Goal: Task Accomplishment & Management: Use online tool/utility

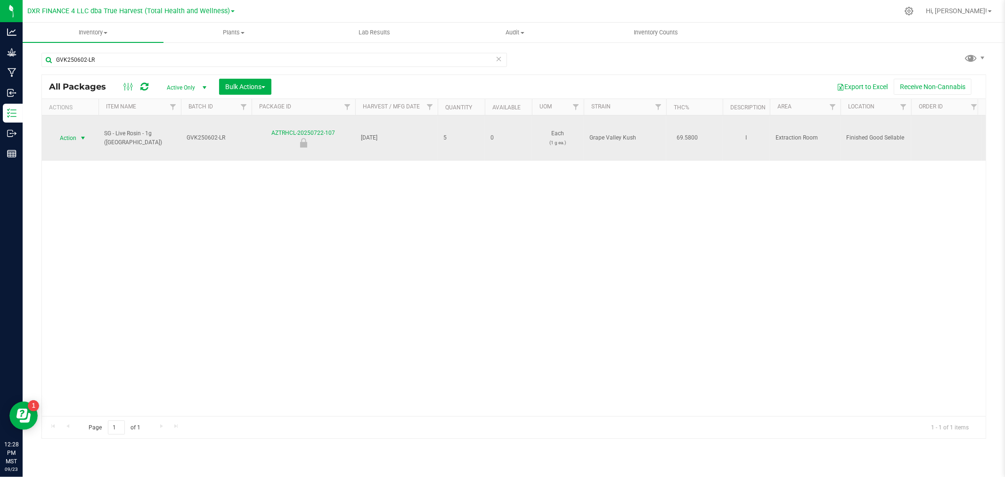
type input "GVK250602-LR"
click at [74, 139] on span "Action" at bounding box center [63, 138] width 25 height 13
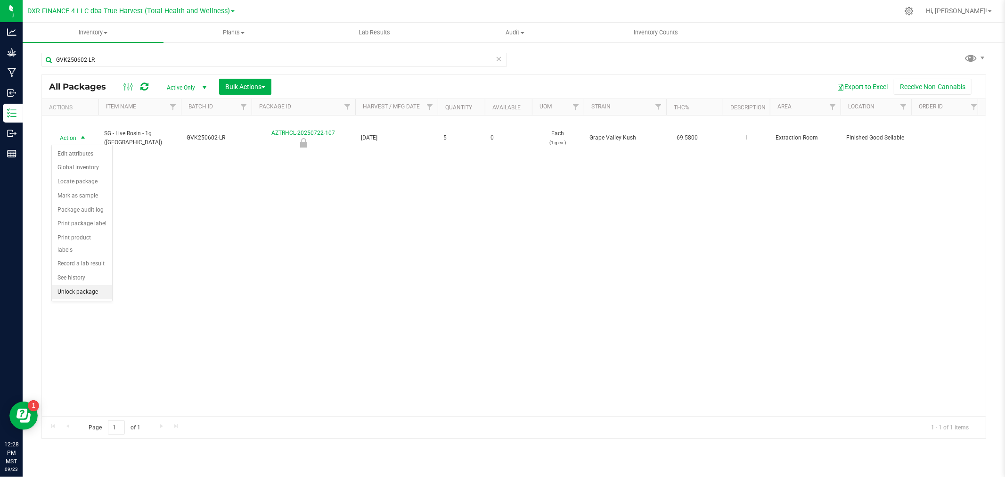
click at [66, 293] on li "Unlock package" at bounding box center [82, 292] width 60 height 14
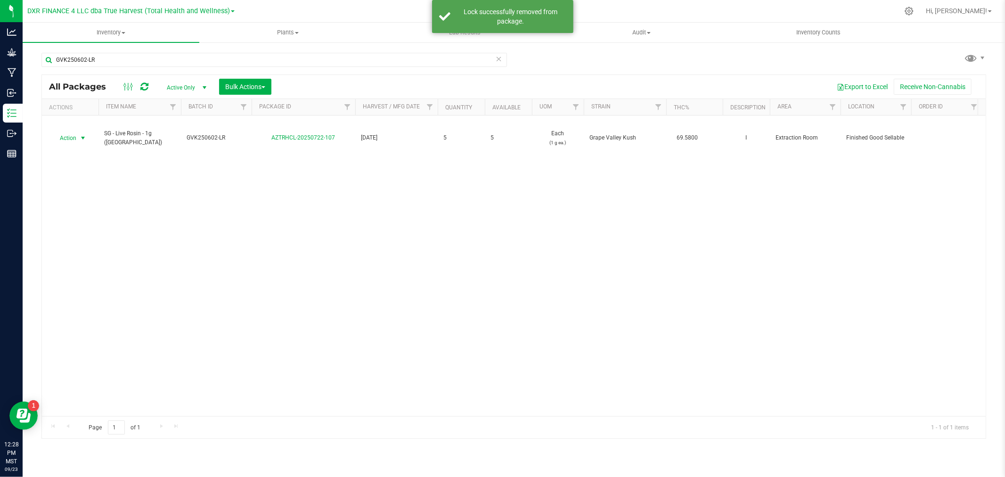
click at [73, 137] on span "Action" at bounding box center [63, 138] width 25 height 13
click at [72, 156] on li "Adjust qty" at bounding box center [82, 154] width 60 height 14
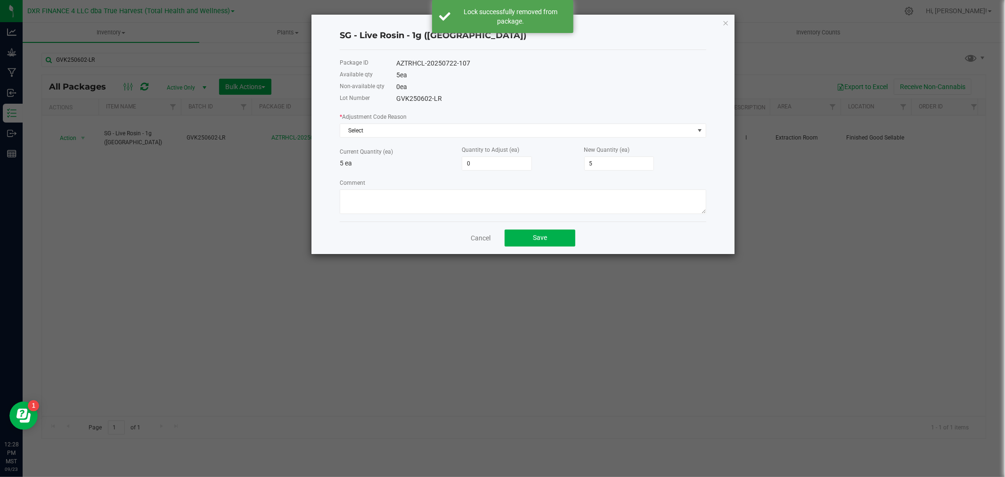
click at [408, 121] on div "* Adjustment Code Reason Select" at bounding box center [523, 125] width 367 height 26
click at [411, 129] on span "Select" at bounding box center [517, 130] width 354 height 13
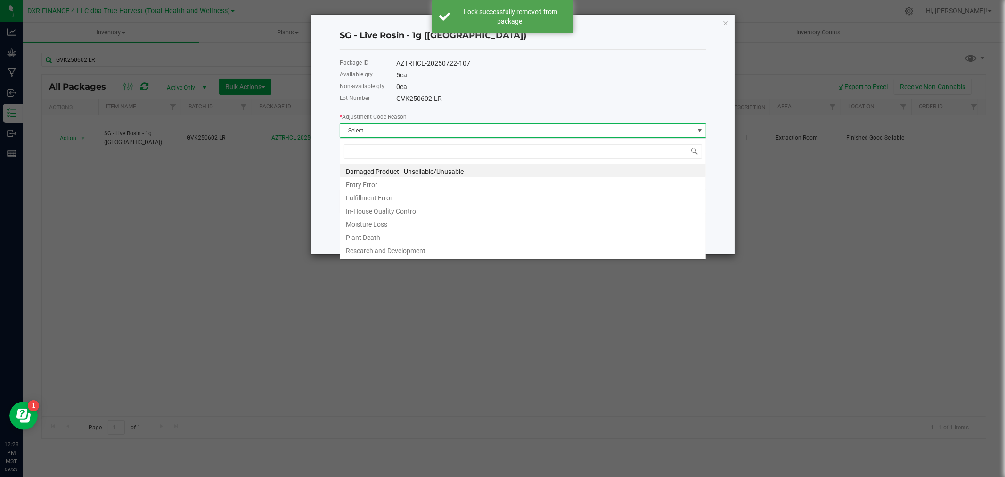
scroll to position [14, 366]
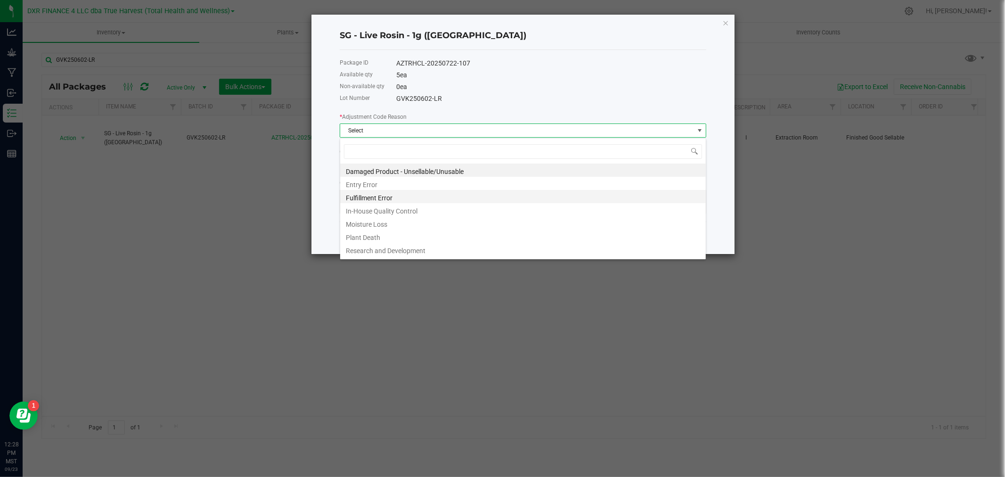
click at [378, 196] on li "Fulfillment Error" at bounding box center [523, 196] width 366 height 13
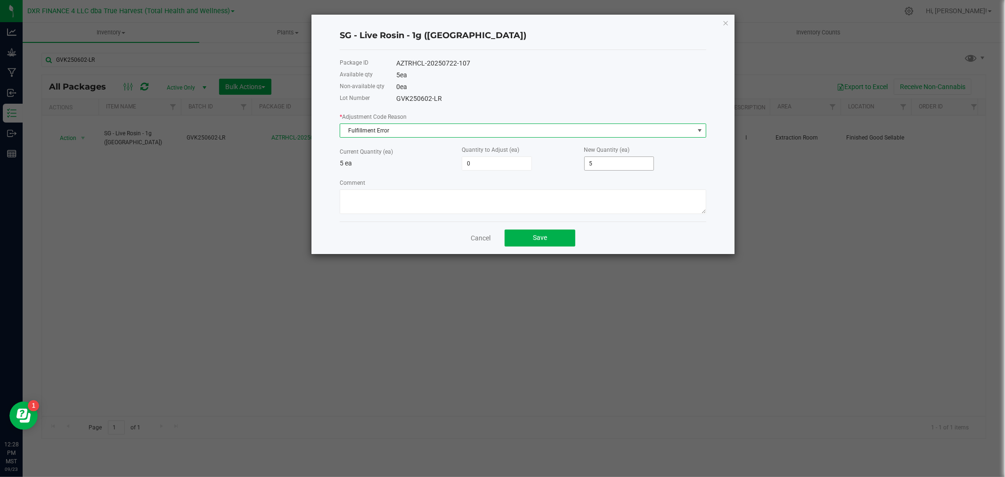
click at [591, 163] on input "5" at bounding box center [619, 163] width 69 height 13
type input "-5"
type input "0"
click at [597, 200] on textarea "Comment" at bounding box center [523, 201] width 367 height 25
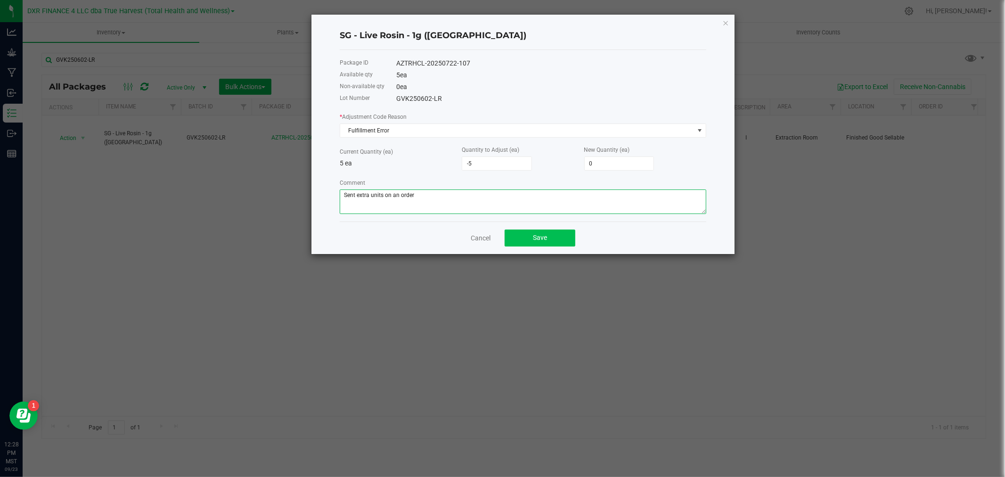
type textarea "Sent extra units on an order"
click at [536, 246] on button "Save" at bounding box center [540, 238] width 71 height 17
